Goal: Task Accomplishment & Management: Manage account settings

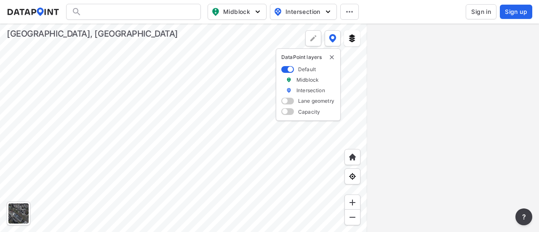
click at [484, 9] on span "Sign in" at bounding box center [481, 12] width 20 height 8
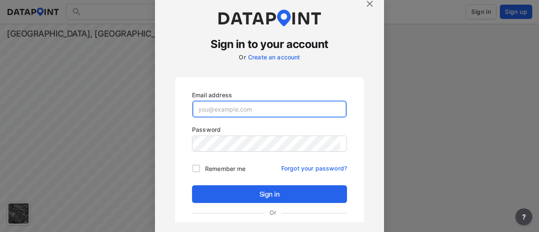
click at [234, 114] on input "email" at bounding box center [269, 109] width 154 height 17
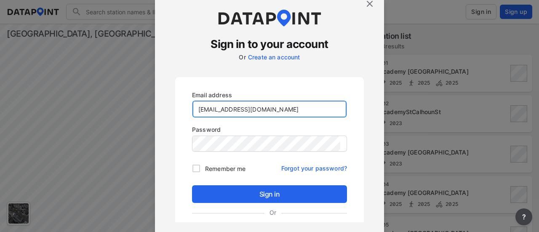
type input "[EMAIL_ADDRESS][DOMAIN_NAME]"
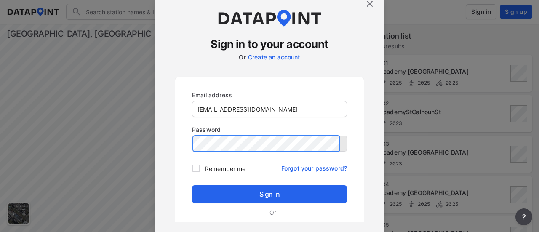
click at [192, 185] on button "Sign in" at bounding box center [269, 194] width 155 height 18
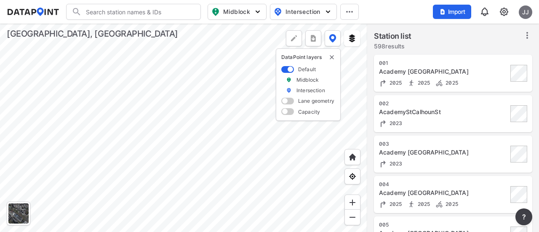
click at [505, 10] on img at bounding box center [504, 12] width 10 height 10
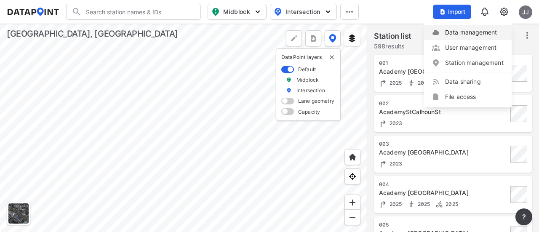
click at [481, 32] on link "Data management" at bounding box center [468, 32] width 72 height 8
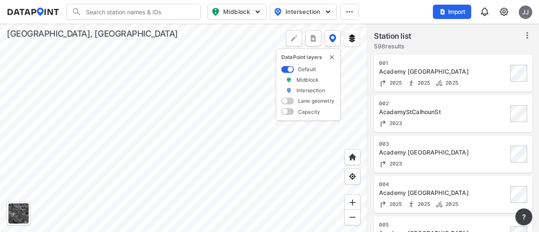
click at [136, 15] on input "Search" at bounding box center [139, 11] width 114 height 13
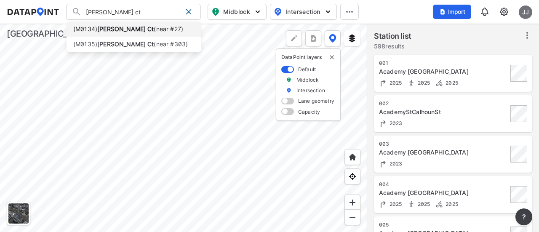
click at [127, 25] on li "(M0134) [PERSON_NAME] Ct (near #27)" at bounding box center [134, 28] width 135 height 15
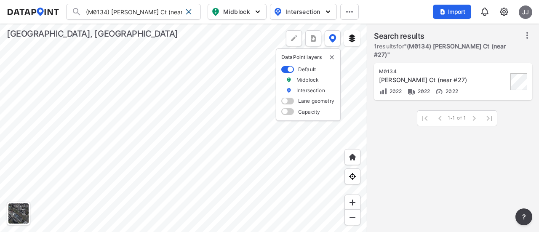
click at [210, 142] on div at bounding box center [183, 128] width 367 height 208
click at [229, 127] on div at bounding box center [183, 128] width 367 height 208
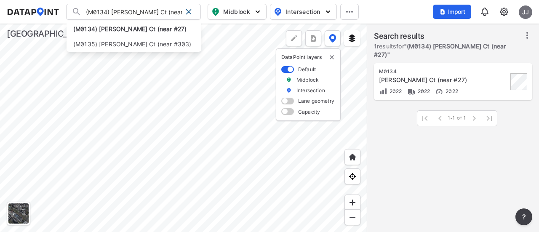
click at [163, 8] on input "(M0134) [PERSON_NAME] Ct (near #27)" at bounding box center [132, 11] width 100 height 13
click at [145, 42] on li "(M0135) [PERSON_NAME] Ct (near #303)" at bounding box center [134, 44] width 135 height 15
type input "(M0135) [PERSON_NAME] Ct (near #303)"
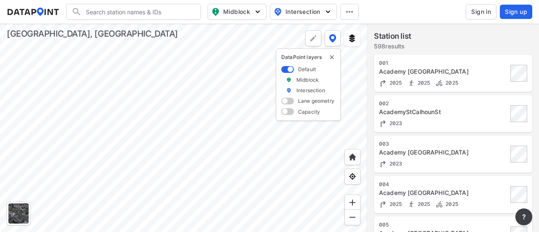
click at [145, 11] on input "Search" at bounding box center [139, 11] width 114 height 13
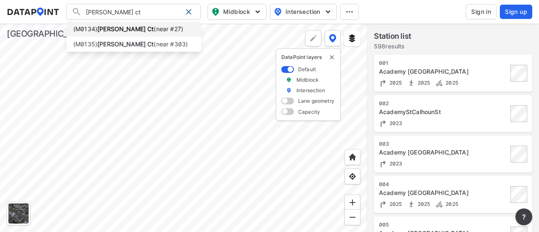
click at [131, 26] on strong "[PERSON_NAME] Ct" at bounding box center [125, 28] width 56 height 7
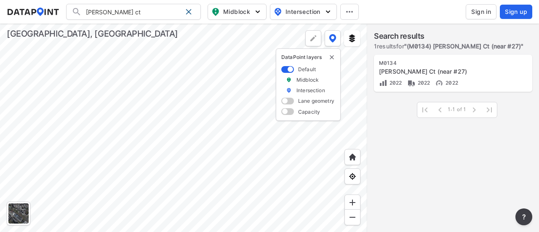
type input "(M0134) [PERSON_NAME] Ct (near #27)"
click at [474, 12] on span "Sign in" at bounding box center [481, 12] width 20 height 8
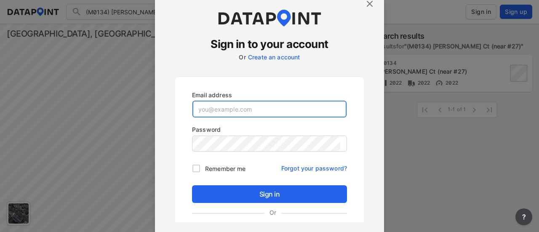
click at [230, 107] on input "email" at bounding box center [269, 109] width 154 height 17
type input "[EMAIL_ADDRESS][DOMAIN_NAME]"
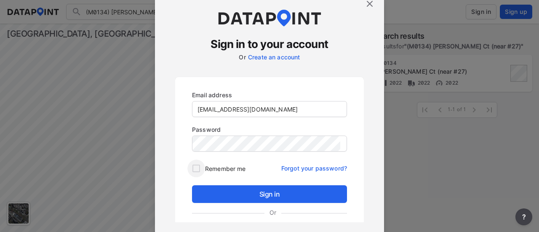
click at [195, 171] on input "Remember me" at bounding box center [196, 169] width 18 height 18
checkbox input "true"
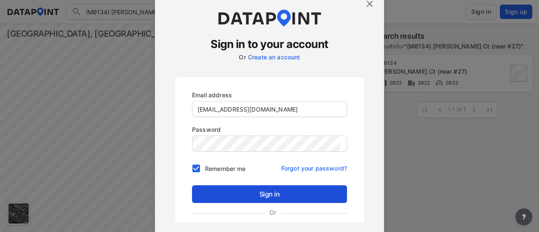
click at [250, 189] on span "Sign in" at bounding box center [269, 194] width 141 height 10
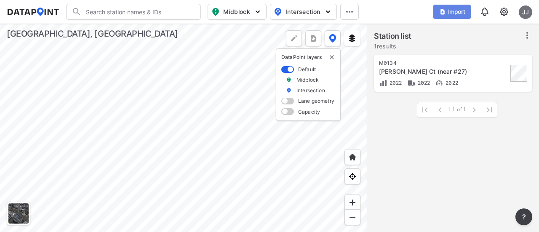
click at [458, 16] on button "Import" at bounding box center [452, 12] width 38 height 14
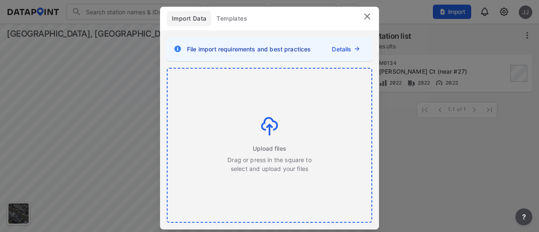
click at [270, 122] on img at bounding box center [269, 126] width 17 height 19
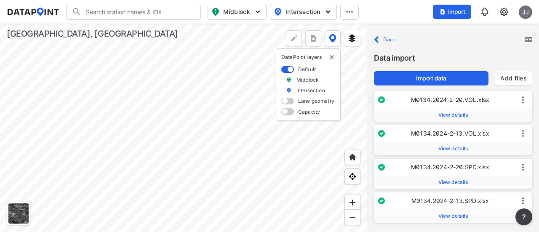
click at [461, 116] on span "View details" at bounding box center [453, 115] width 30 height 7
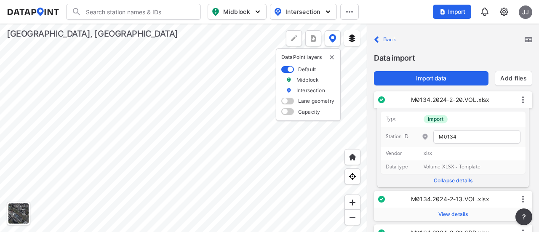
click at [450, 179] on label "Collapse details" at bounding box center [453, 179] width 145 height 10
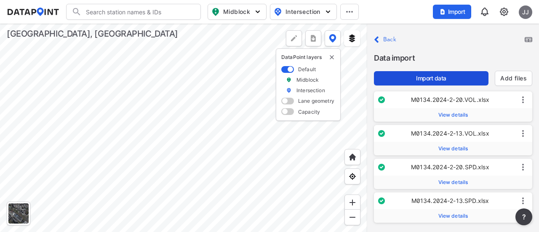
click at [441, 77] on span "Import data" at bounding box center [431, 78] width 101 height 8
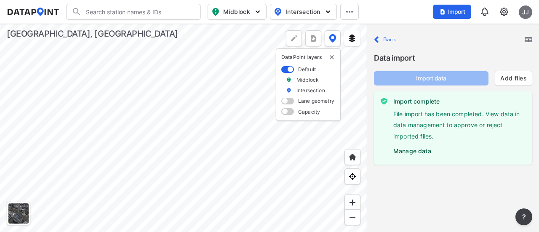
click at [403, 151] on label "Manage data" at bounding box center [459, 149] width 132 height 13
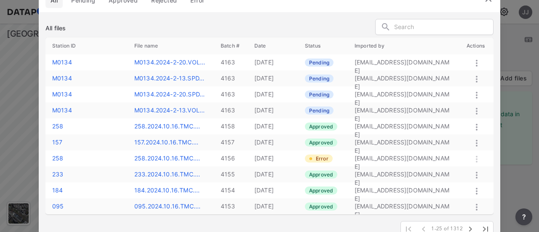
click at [475, 63] on icon at bounding box center [477, 63] width 10 height 10
click at [469, 72] on label "Approve" at bounding box center [463, 72] width 24 height 8
click at [476, 74] on icon at bounding box center [477, 79] width 10 height 10
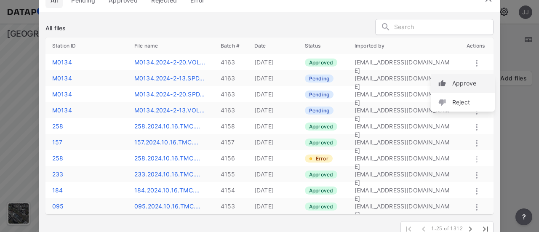
click at [470, 82] on label "Approve" at bounding box center [464, 83] width 24 height 8
click at [476, 91] on icon at bounding box center [477, 95] width 10 height 10
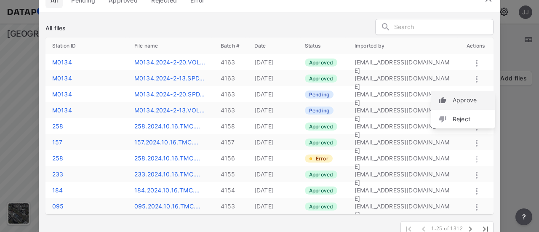
click at [471, 98] on label "Approve" at bounding box center [465, 100] width 24 height 8
click at [477, 108] on icon at bounding box center [477, 111] width 2 height 7
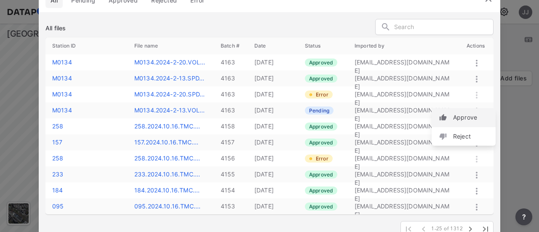
click at [463, 115] on label "Approve" at bounding box center [465, 117] width 24 height 8
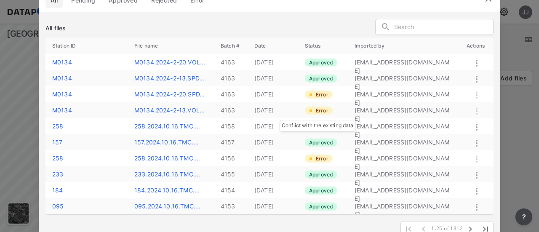
click at [324, 114] on label "Error" at bounding box center [319, 111] width 28 height 8
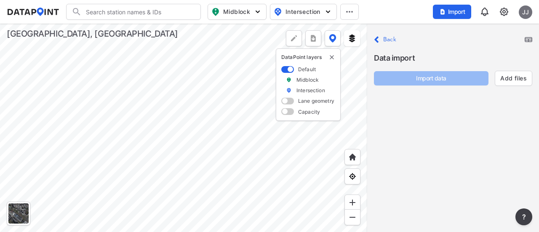
click at [389, 40] on label "Back" at bounding box center [389, 40] width 13 height 6
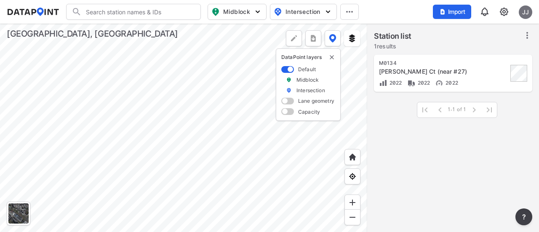
click at [416, 67] on div "M0134 [PERSON_NAME] Ct (near #27) 2022 2022 2022" at bounding box center [443, 73] width 129 height 27
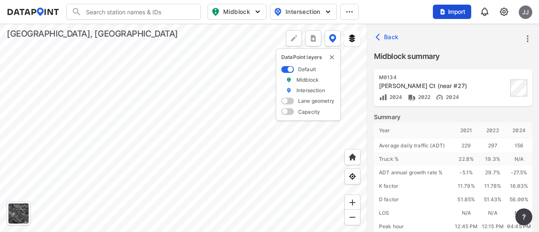
click at [452, 14] on span "Import" at bounding box center [452, 12] width 28 height 8
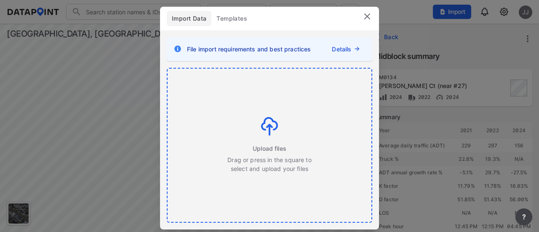
click at [244, 135] on div "Upload files Drag or press in the square to select and upload your files" at bounding box center [269, 145] width 85 height 56
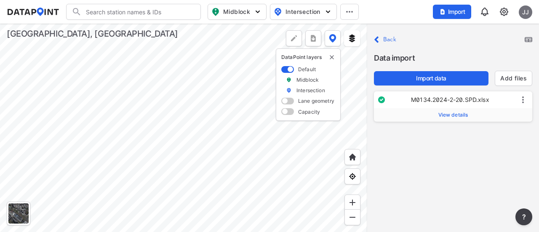
click at [446, 117] on span "View details" at bounding box center [453, 115] width 30 height 7
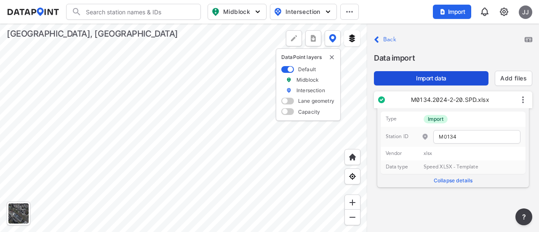
click at [435, 75] on span "Import data" at bounding box center [431, 78] width 101 height 8
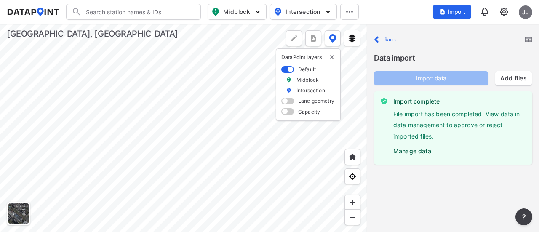
click at [417, 151] on label "Manage data" at bounding box center [459, 149] width 132 height 13
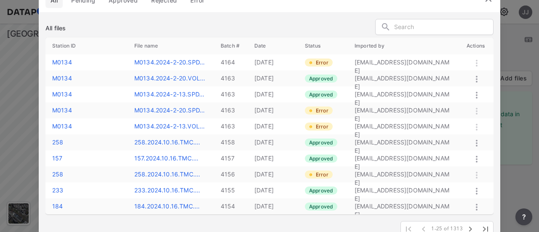
click at [476, 63] on icon at bounding box center [477, 63] width 2 height 7
drag, startPoint x: 380, startPoint y: 59, endPoint x: 393, endPoint y: 59, distance: 13.1
click at [389, 59] on td "[EMAIL_ADDRESS][DOMAIN_NAME]" at bounding box center [404, 62] width 112 height 16
click at [430, 61] on td "[EMAIL_ADDRESS][DOMAIN_NAME]" at bounding box center [404, 62] width 112 height 16
click at [475, 63] on icon at bounding box center [477, 63] width 10 height 10
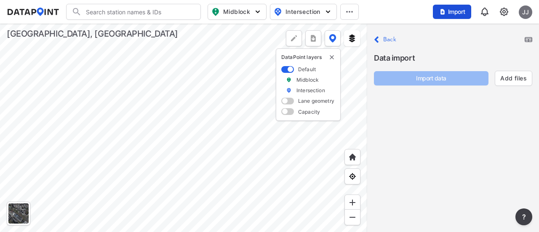
click at [452, 11] on span "Import" at bounding box center [452, 12] width 28 height 8
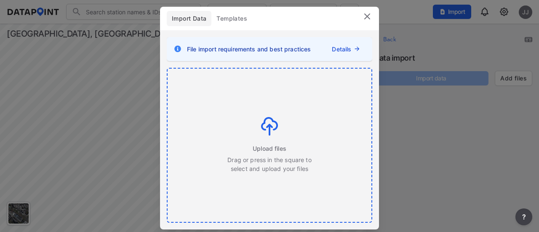
click at [283, 88] on div "Upload files Drag or press in the square to select and upload your files" at bounding box center [270, 145] width 204 height 153
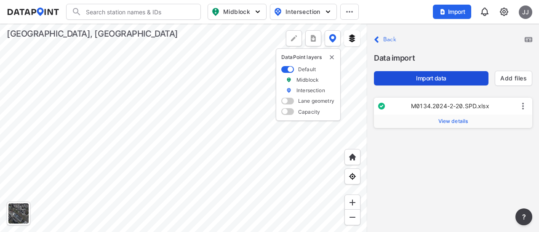
click at [442, 76] on span "Import data" at bounding box center [431, 78] width 101 height 8
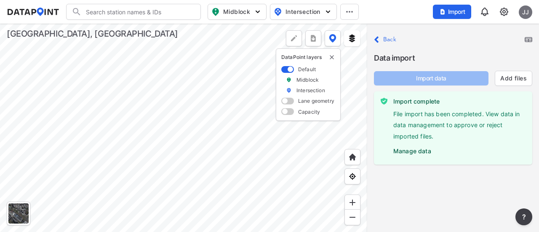
click at [404, 149] on label "Manage data" at bounding box center [459, 149] width 132 height 13
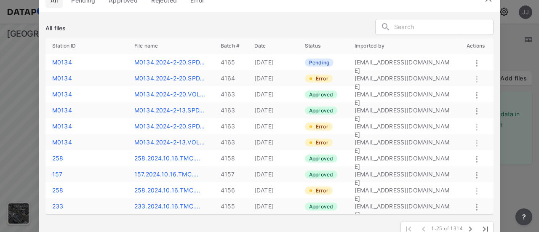
click at [476, 63] on icon at bounding box center [477, 63] width 2 height 7
click at [467, 70] on label "Approve" at bounding box center [464, 72] width 24 height 8
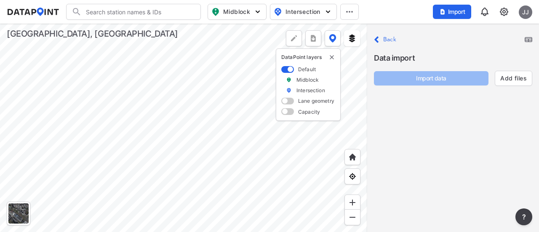
click at [502, 8] on img at bounding box center [504, 12] width 10 height 10
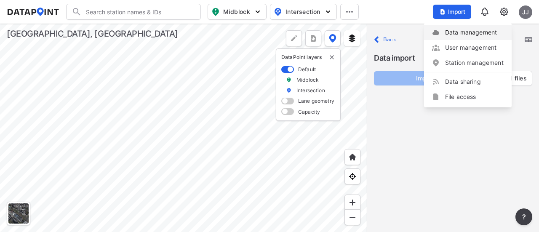
click at [472, 32] on link "Data management" at bounding box center [468, 32] width 72 height 8
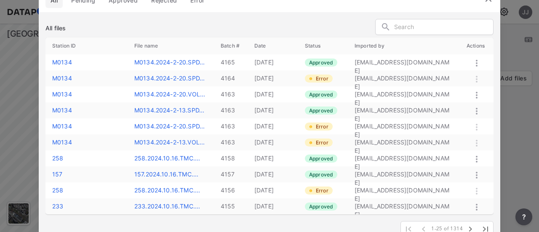
click at [476, 95] on icon at bounding box center [477, 95] width 10 height 10
click at [476, 95] on div "Reject" at bounding box center [463, 104] width 64 height 19
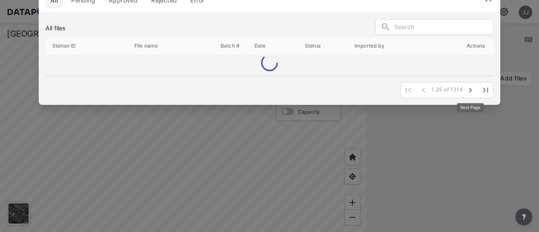
click at [476, 95] on button "button" at bounding box center [470, 90] width 15 height 15
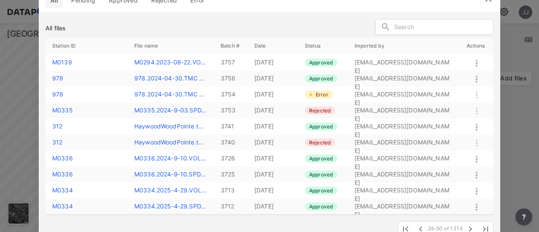
click at [120, 3] on span "Approved" at bounding box center [123, 0] width 29 height 8
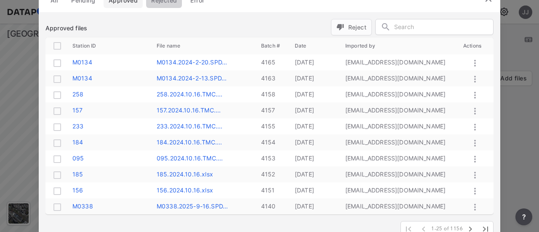
click at [164, 3] on span "Rejected" at bounding box center [164, 0] width 26 height 8
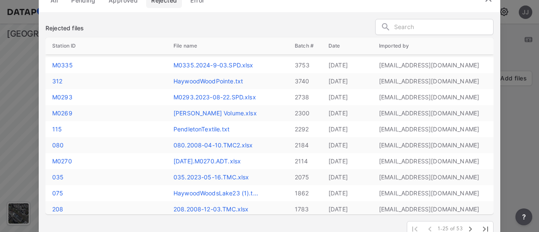
scroll to position [42, 0]
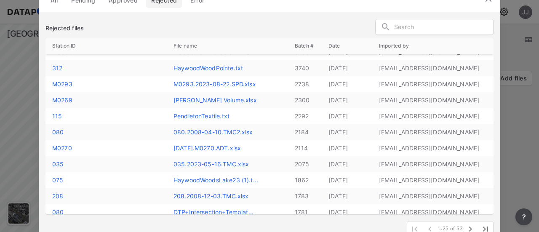
click at [88, 4] on span "Pending" at bounding box center [83, 0] width 24 height 8
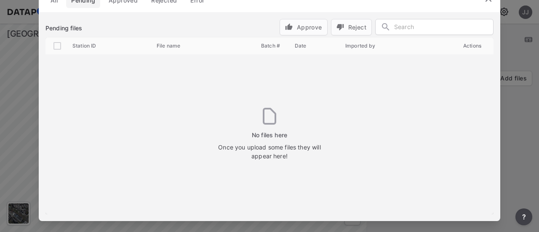
click at [56, 4] on span "All" at bounding box center [54, 0] width 7 height 8
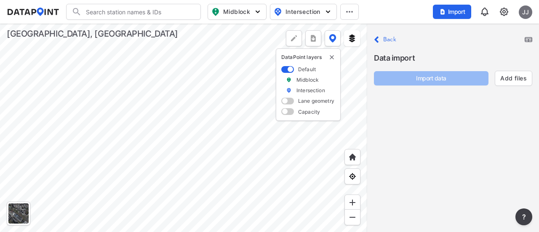
click at [384, 40] on label "Back" at bounding box center [389, 40] width 13 height 6
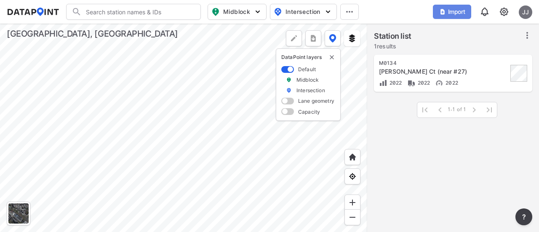
click at [459, 15] on span "Import" at bounding box center [452, 12] width 28 height 8
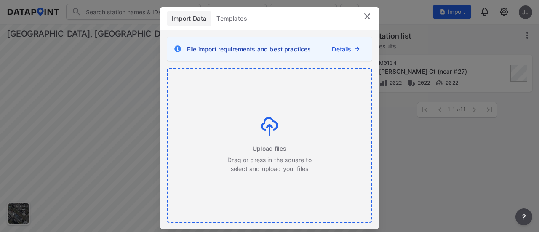
click at [277, 118] on img at bounding box center [269, 126] width 17 height 19
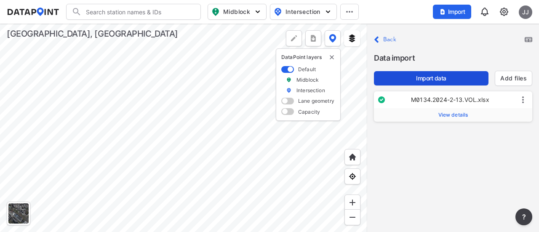
click at [425, 77] on span "Import data" at bounding box center [431, 78] width 101 height 8
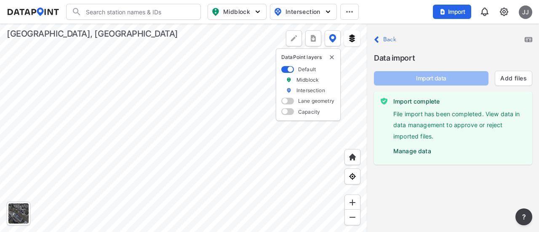
click at [424, 149] on label "Manage data" at bounding box center [459, 149] width 132 height 13
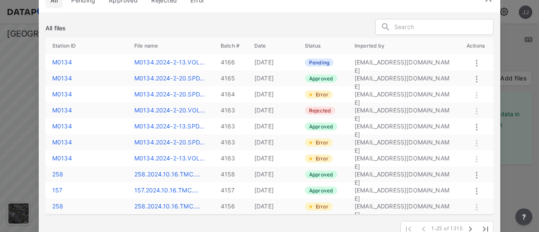
click at [476, 61] on icon at bounding box center [477, 63] width 2 height 7
click at [465, 69] on label "Approve" at bounding box center [465, 70] width 24 height 8
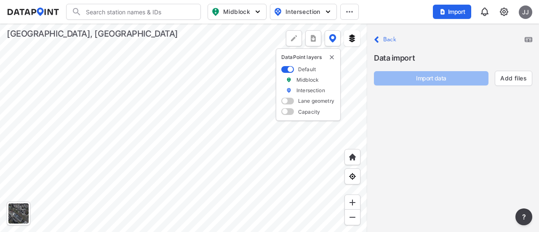
click at [387, 43] on label "Back" at bounding box center [389, 40] width 13 height 6
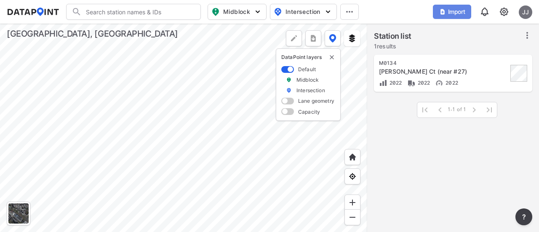
click at [448, 16] on span "Import" at bounding box center [452, 12] width 28 height 8
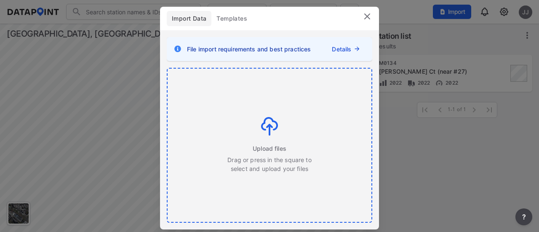
click at [250, 112] on div "Upload files Drag or press in the square to select and upload your files" at bounding box center [270, 145] width 204 height 153
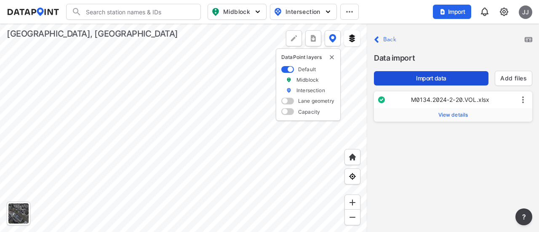
click at [427, 79] on span "Import data" at bounding box center [431, 78] width 101 height 8
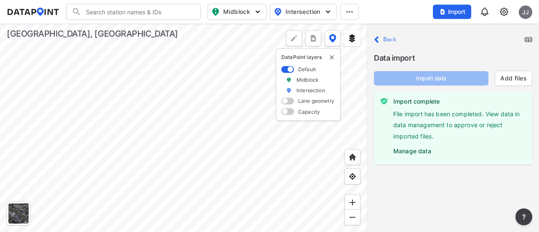
click at [413, 153] on label "Manage data" at bounding box center [459, 149] width 132 height 13
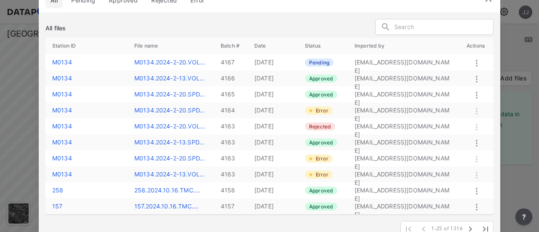
click at [477, 61] on icon at bounding box center [477, 63] width 10 height 10
click at [473, 71] on label "Approve" at bounding box center [466, 70] width 24 height 8
